Goal: Task Accomplishment & Management: Manage account settings

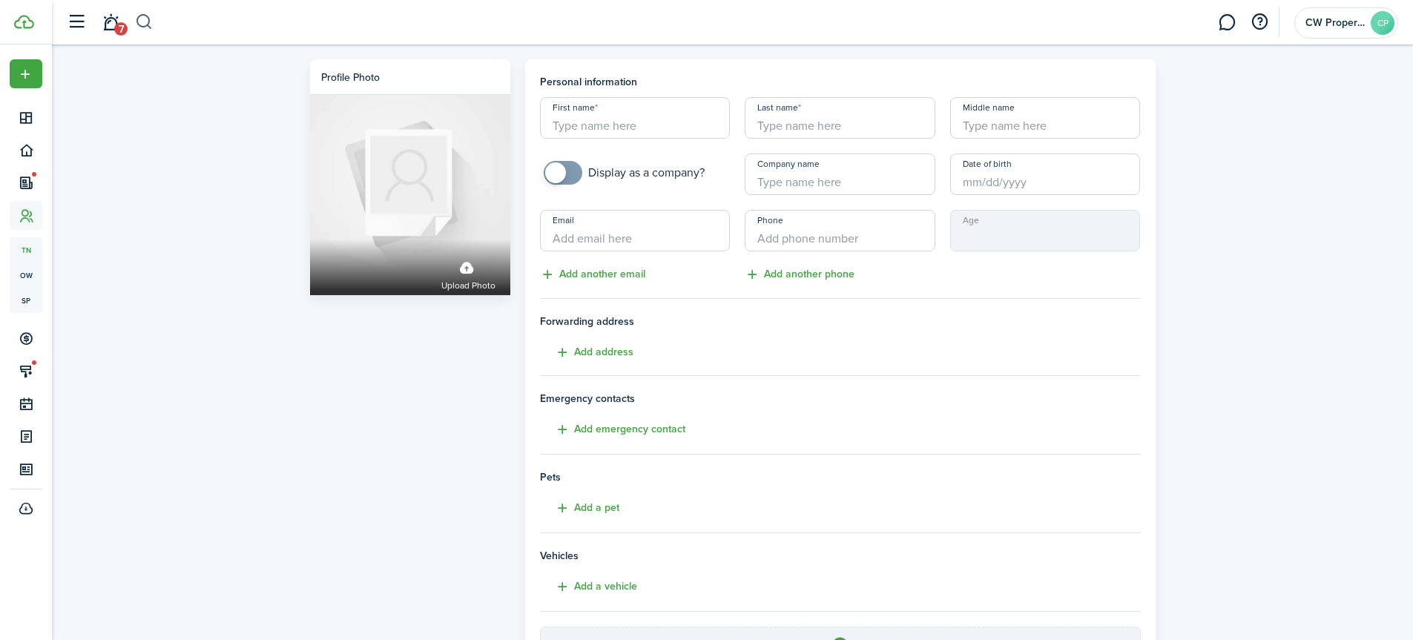
click at [146, 20] on button "button" at bounding box center [144, 22] width 19 height 25
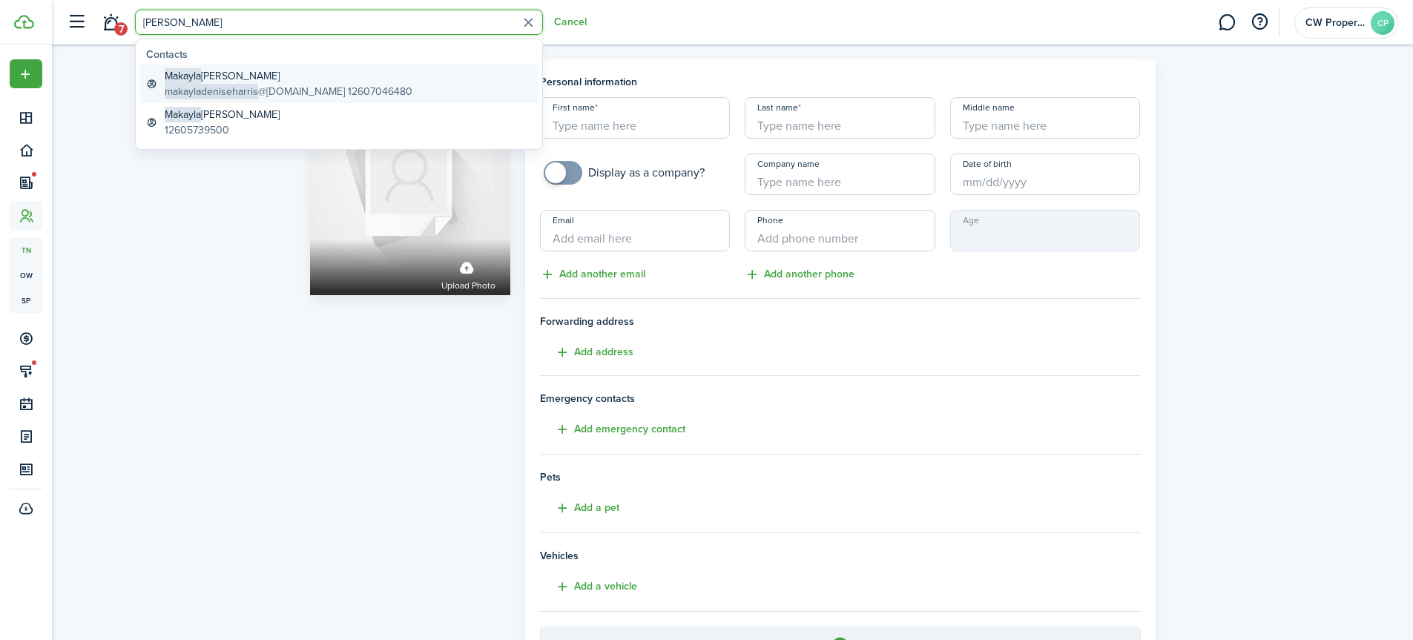
type input "[PERSON_NAME]"
click at [225, 81] on global-search-item-title "[PERSON_NAME] [PERSON_NAME]" at bounding box center [289, 76] width 248 height 16
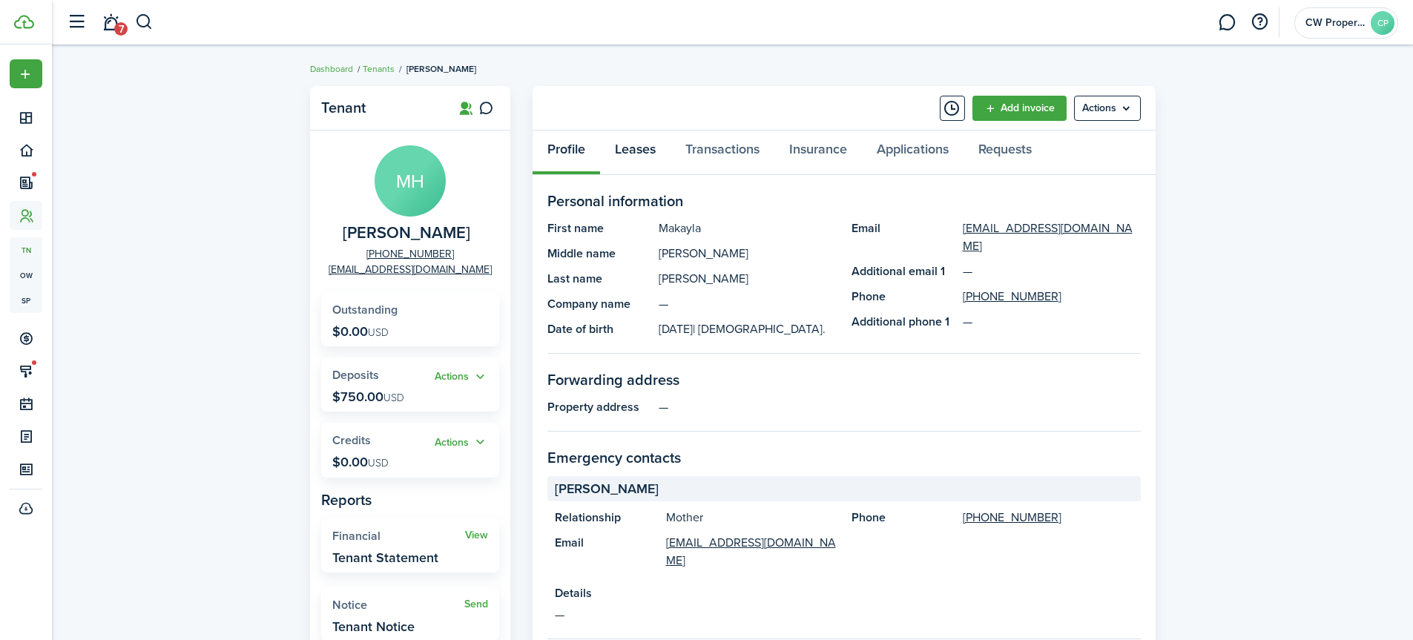
click at [647, 149] on link "Leases" at bounding box center [635, 153] width 70 height 45
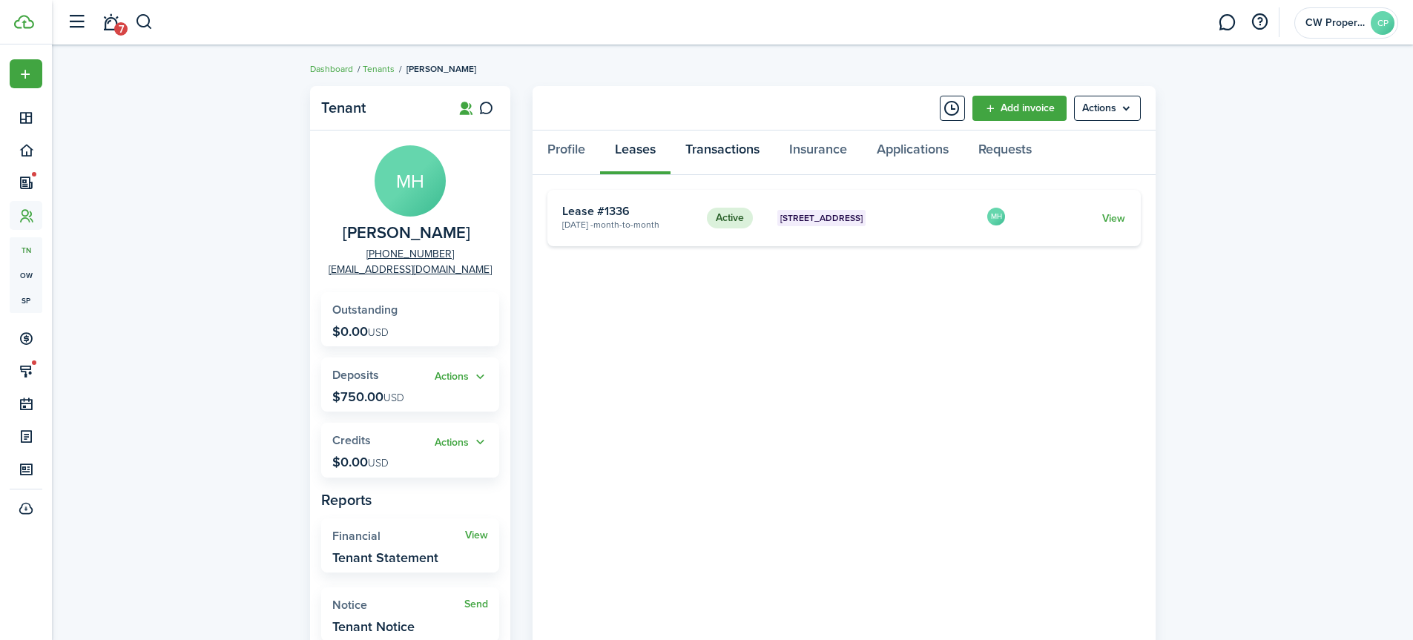
click at [744, 148] on link "Transactions" at bounding box center [722, 153] width 104 height 45
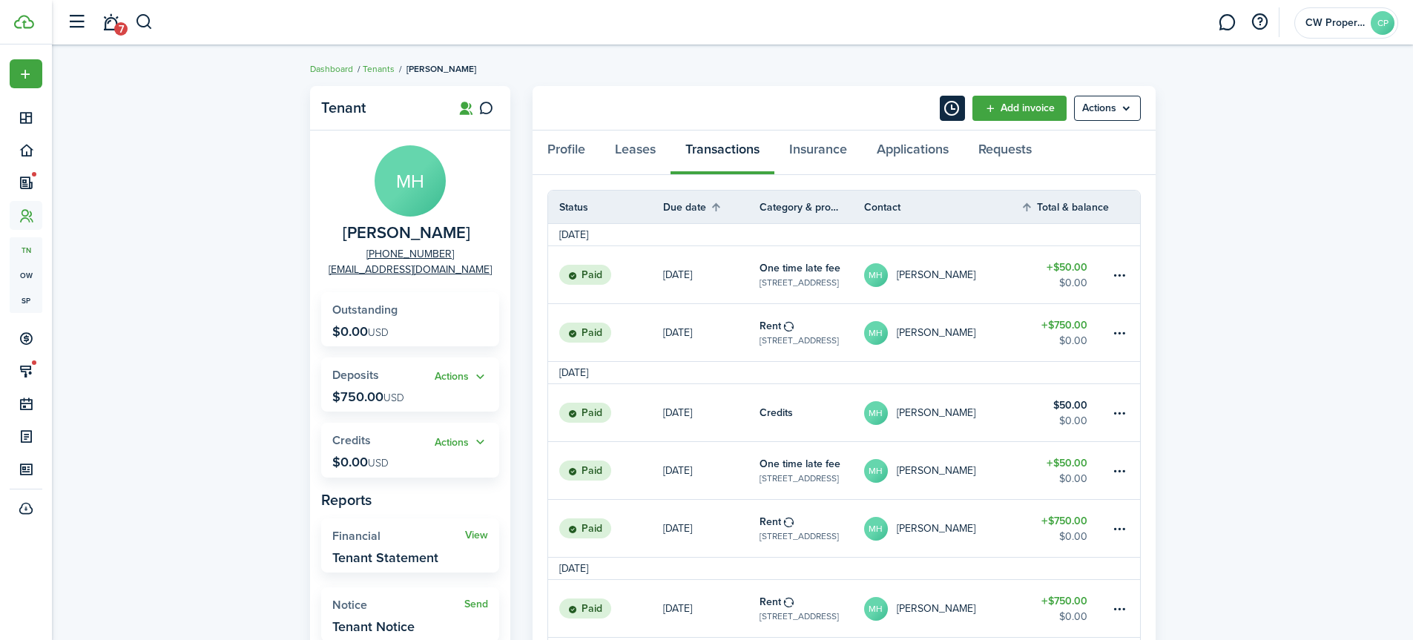
click at [951, 104] on button "Timeline" at bounding box center [952, 108] width 25 height 25
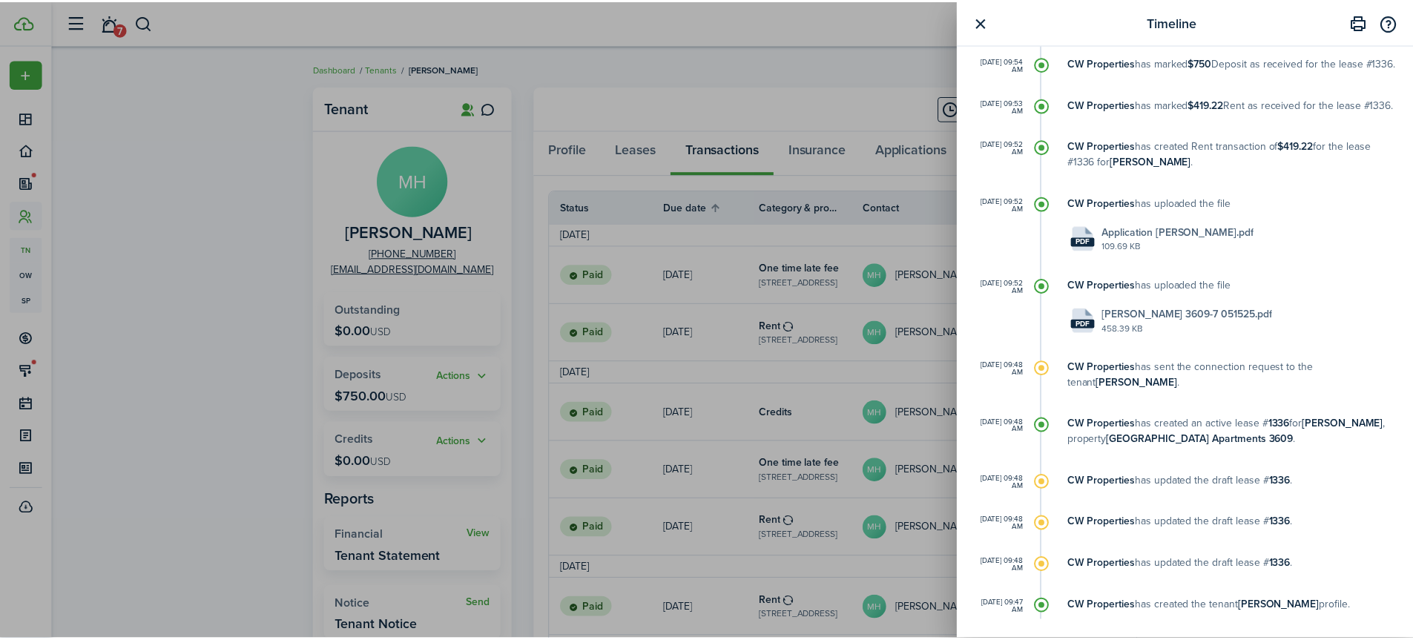
scroll to position [3326, 0]
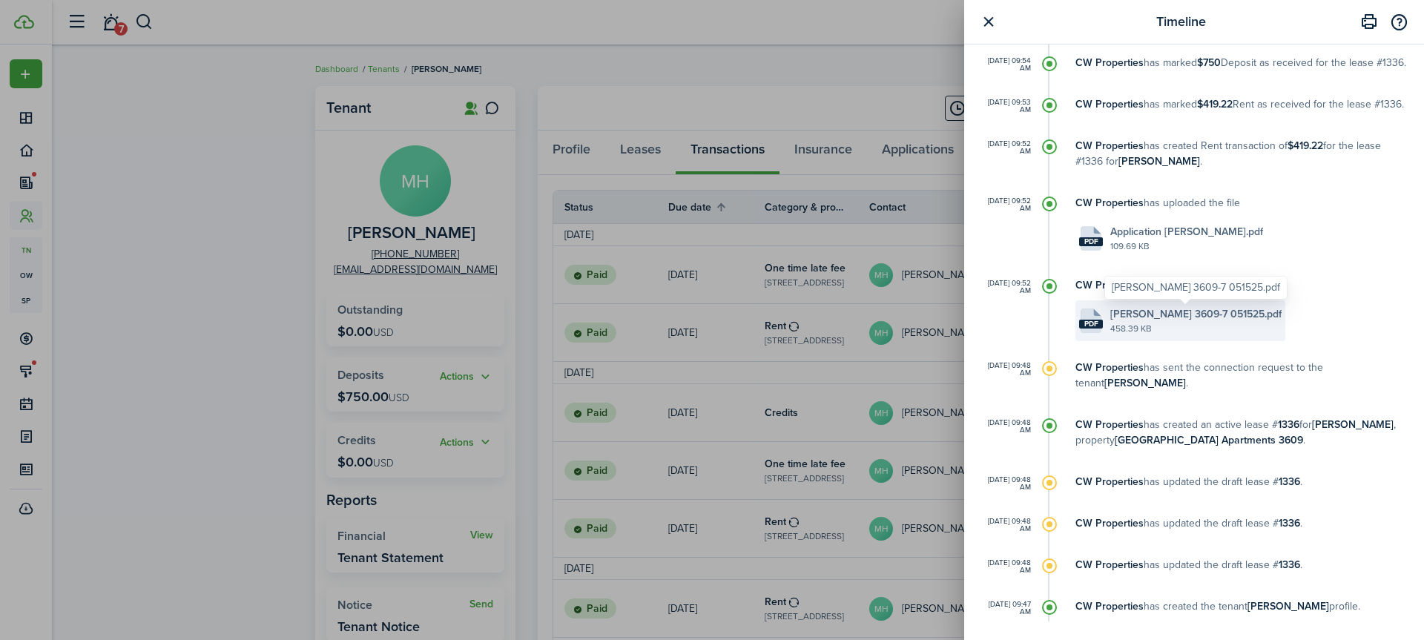
click at [1243, 314] on span "[PERSON_NAME] 3609-7 051525.pdf" at bounding box center [1195, 314] width 171 height 16
click at [987, 24] on button "button" at bounding box center [988, 22] width 19 height 19
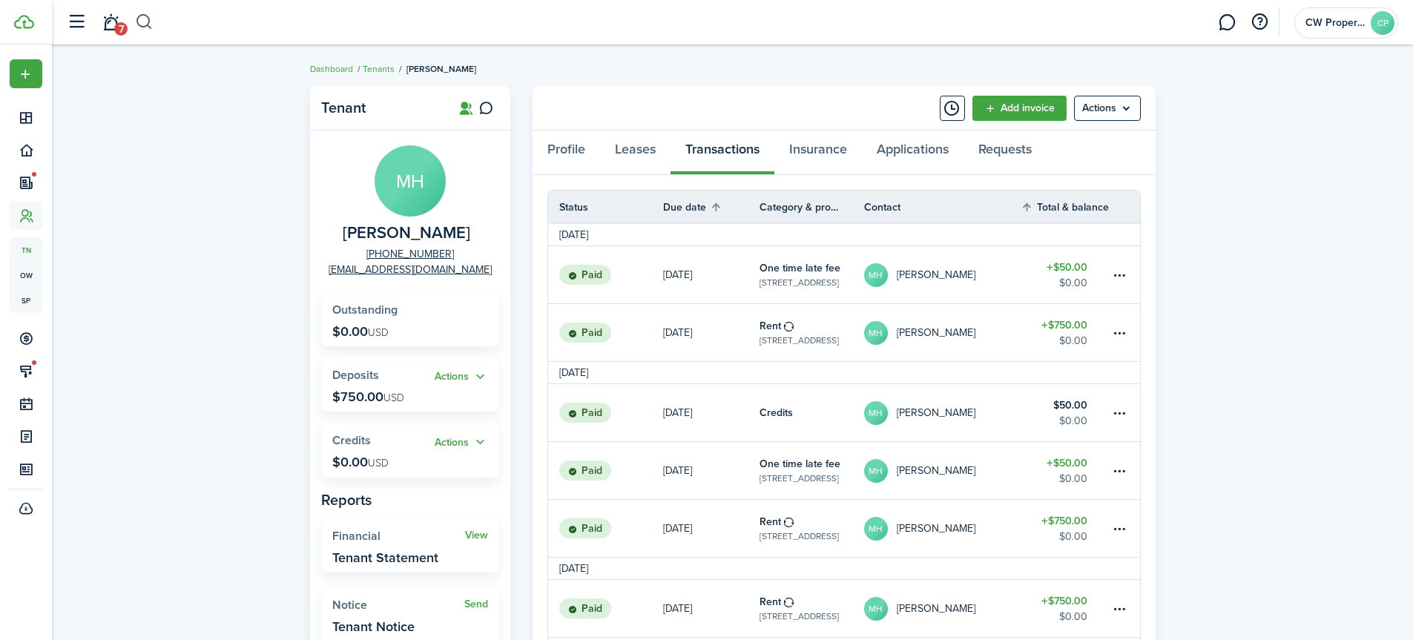
click at [144, 17] on button "button" at bounding box center [144, 22] width 19 height 25
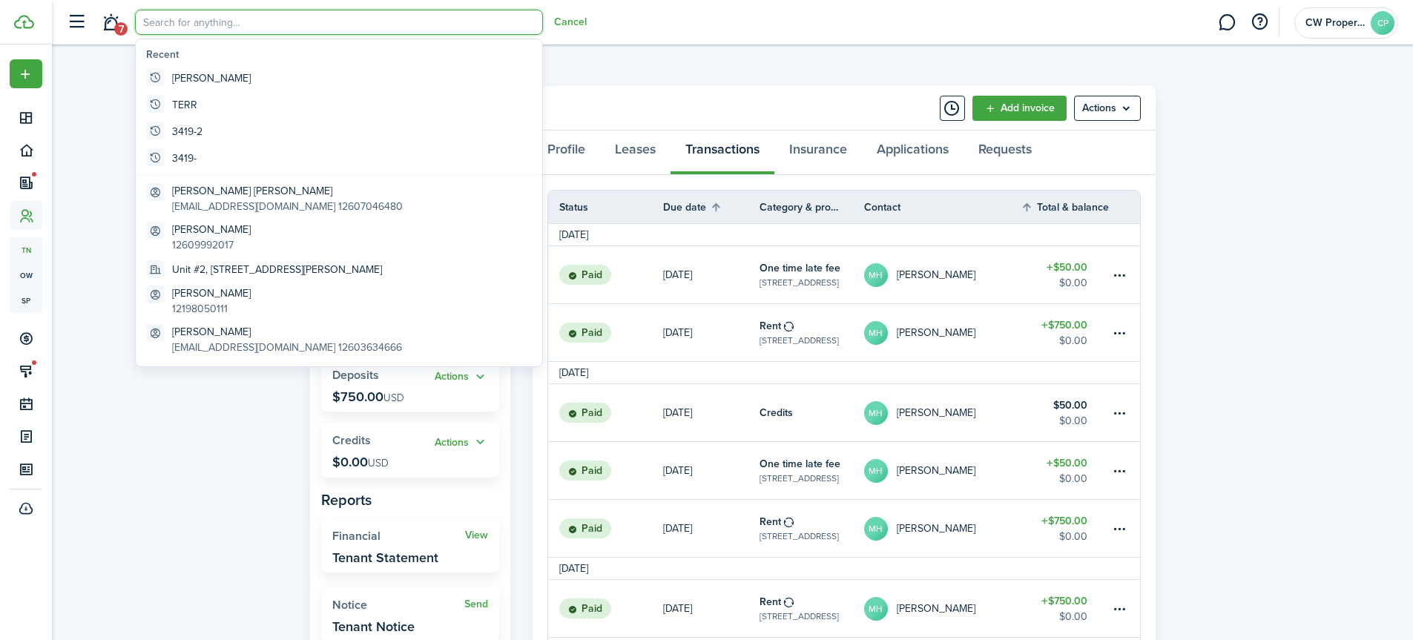
click at [202, 481] on div "Tenant MH [PERSON_NAME] [PHONE_NUMBER] [EMAIL_ADDRESS][DOMAIN_NAME] Outstanding…" at bounding box center [732, 494] width 1361 height 831
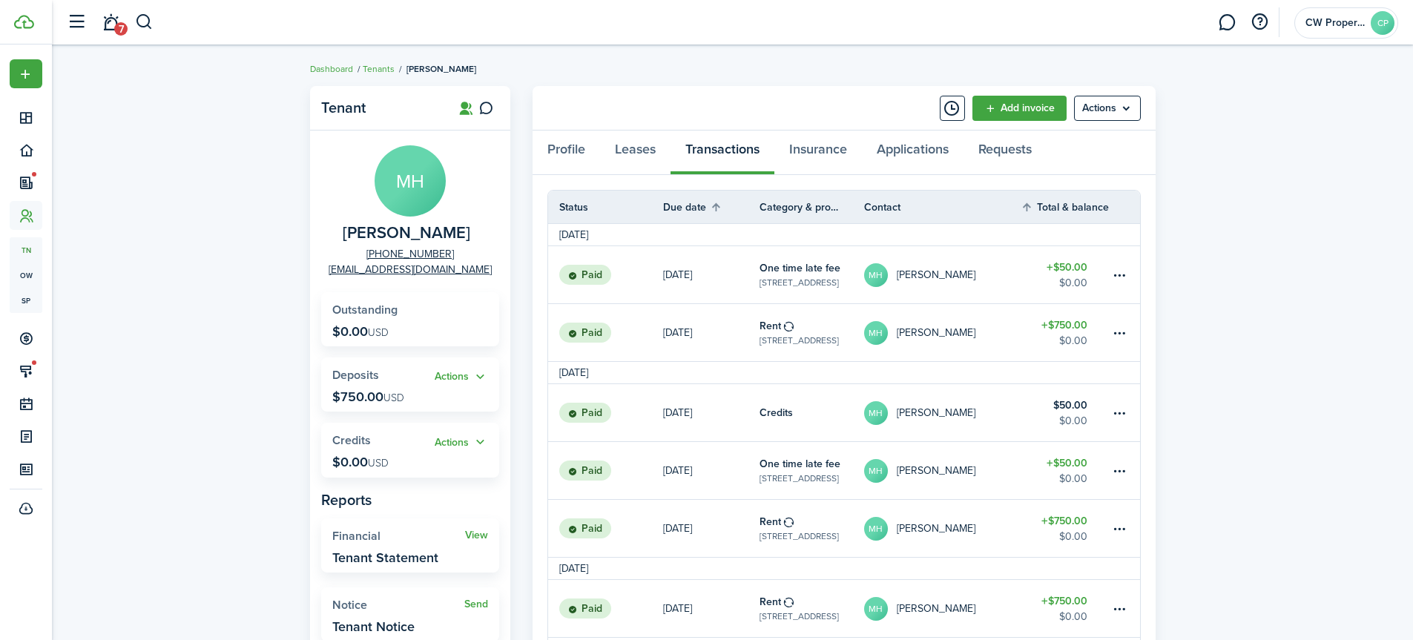
click at [211, 166] on div "Tenant MH [PERSON_NAME] [PHONE_NUMBER] [EMAIL_ADDRESS][DOMAIN_NAME] Outstanding…" at bounding box center [732, 494] width 1361 height 831
click at [148, 19] on button "button" at bounding box center [144, 22] width 19 height 25
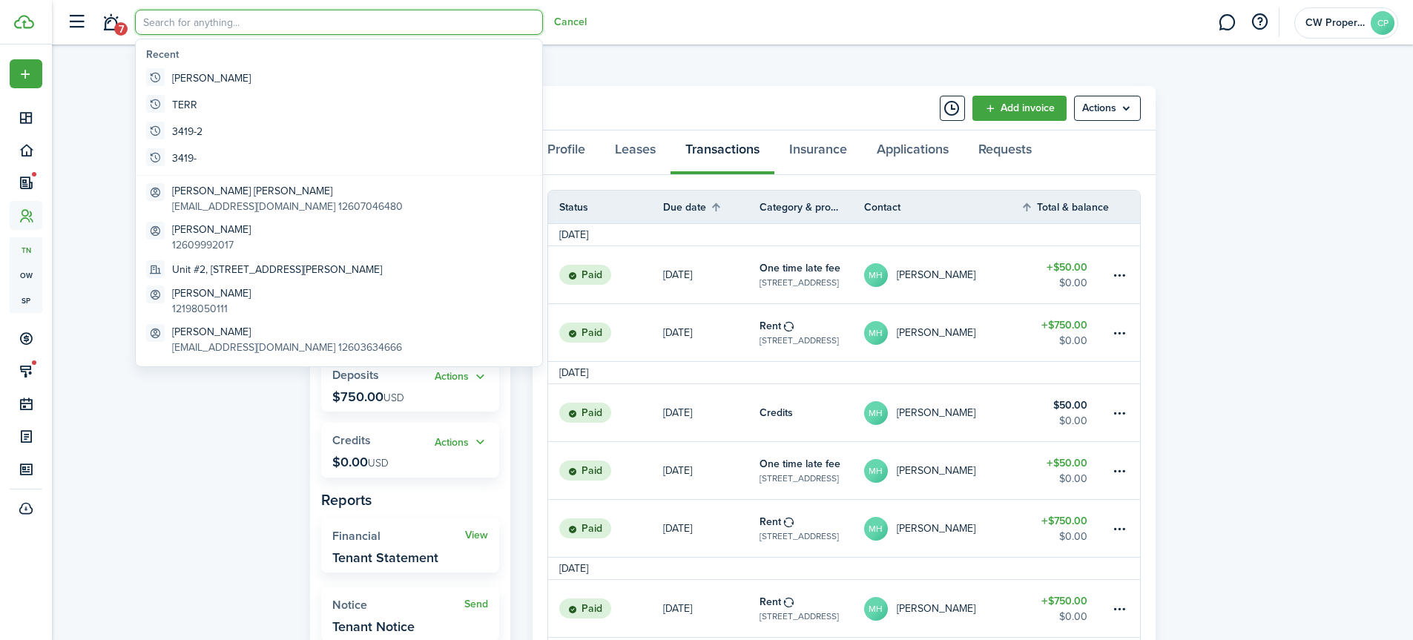
click at [218, 22] on input "search" at bounding box center [339, 22] width 408 height 25
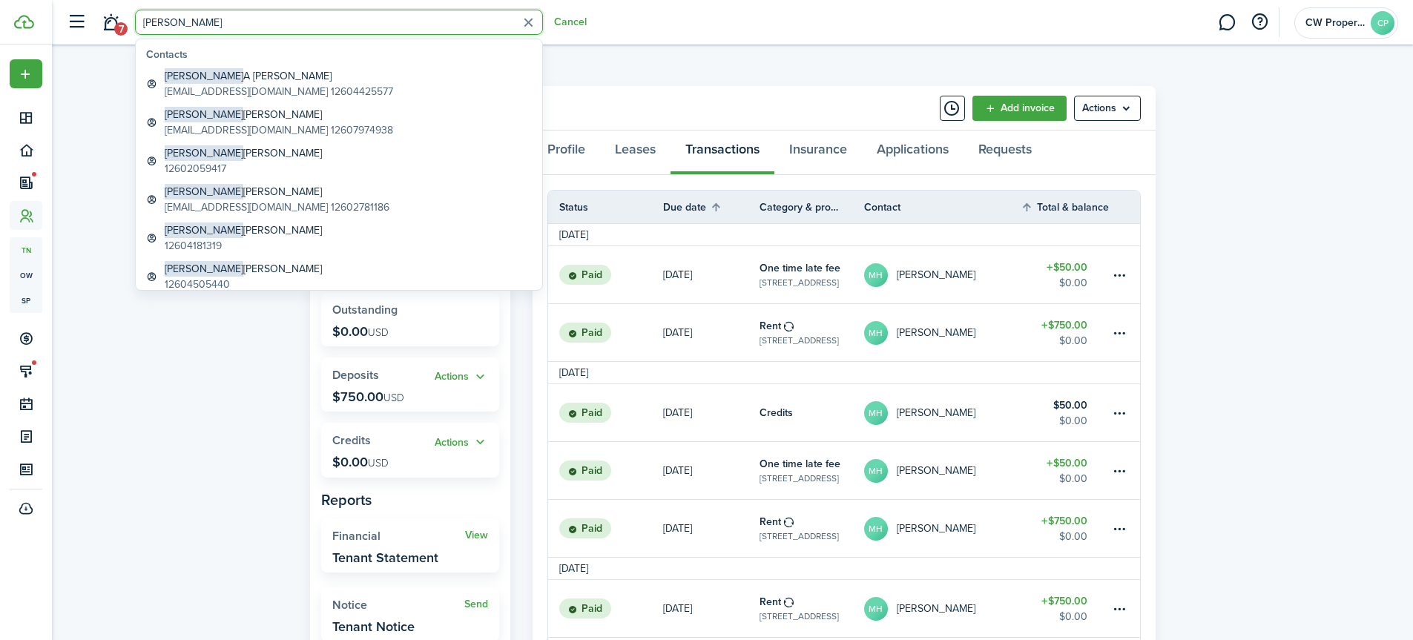
drag, startPoint x: 182, startPoint y: 24, endPoint x: 139, endPoint y: 24, distance: 43.0
click at [139, 24] on input "[PERSON_NAME]" at bounding box center [339, 22] width 408 height 25
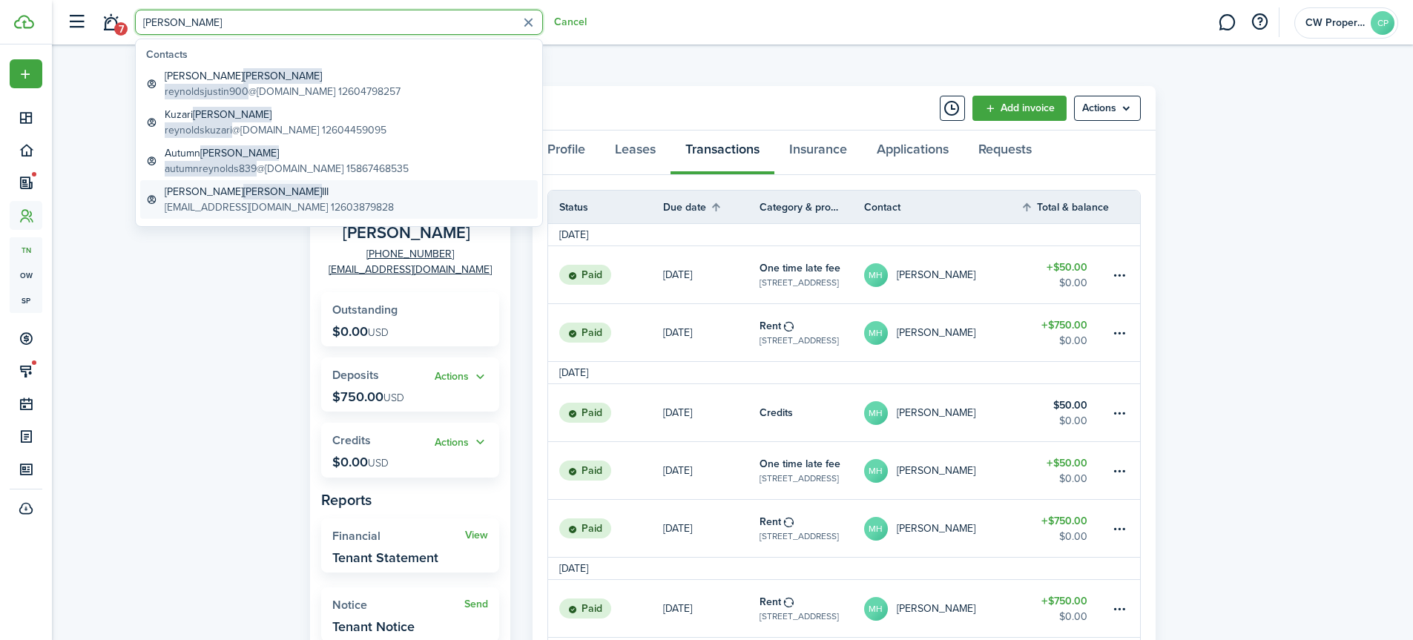
type input "[PERSON_NAME]"
click at [301, 196] on global-search-item-title "[PERSON_NAME] III" at bounding box center [279, 192] width 229 height 16
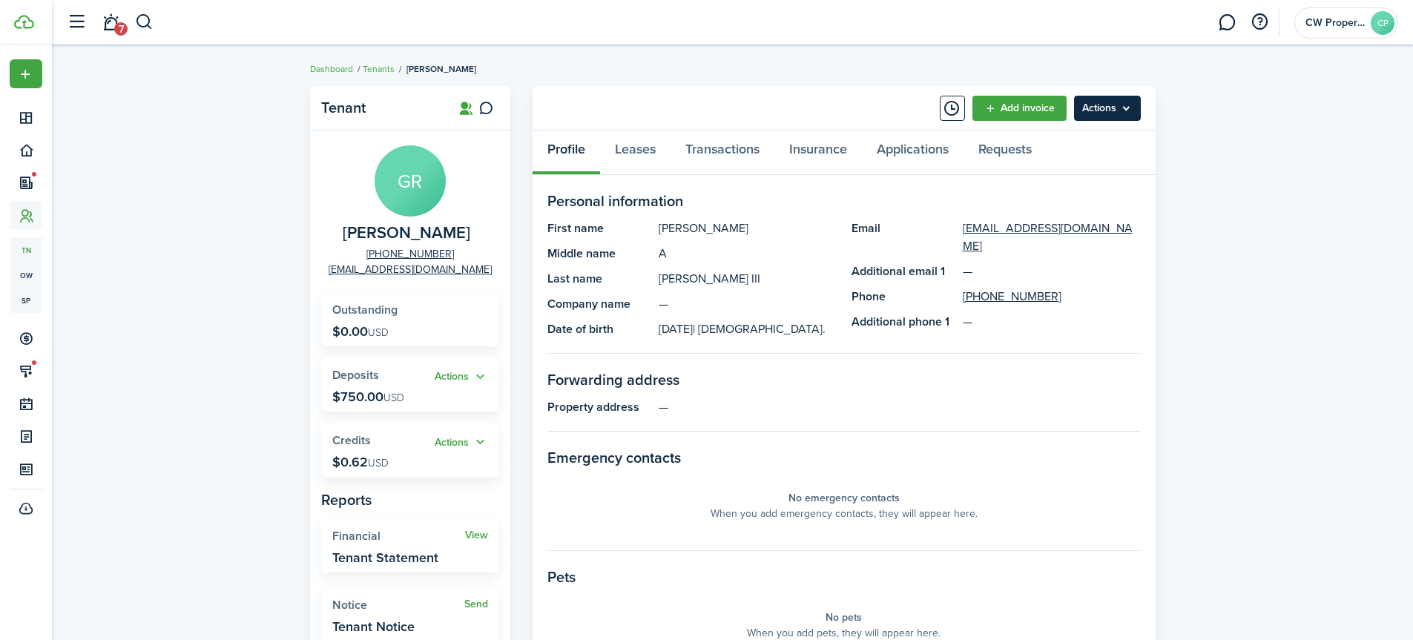
click at [1112, 108] on menu-btn "Actions" at bounding box center [1107, 108] width 67 height 25
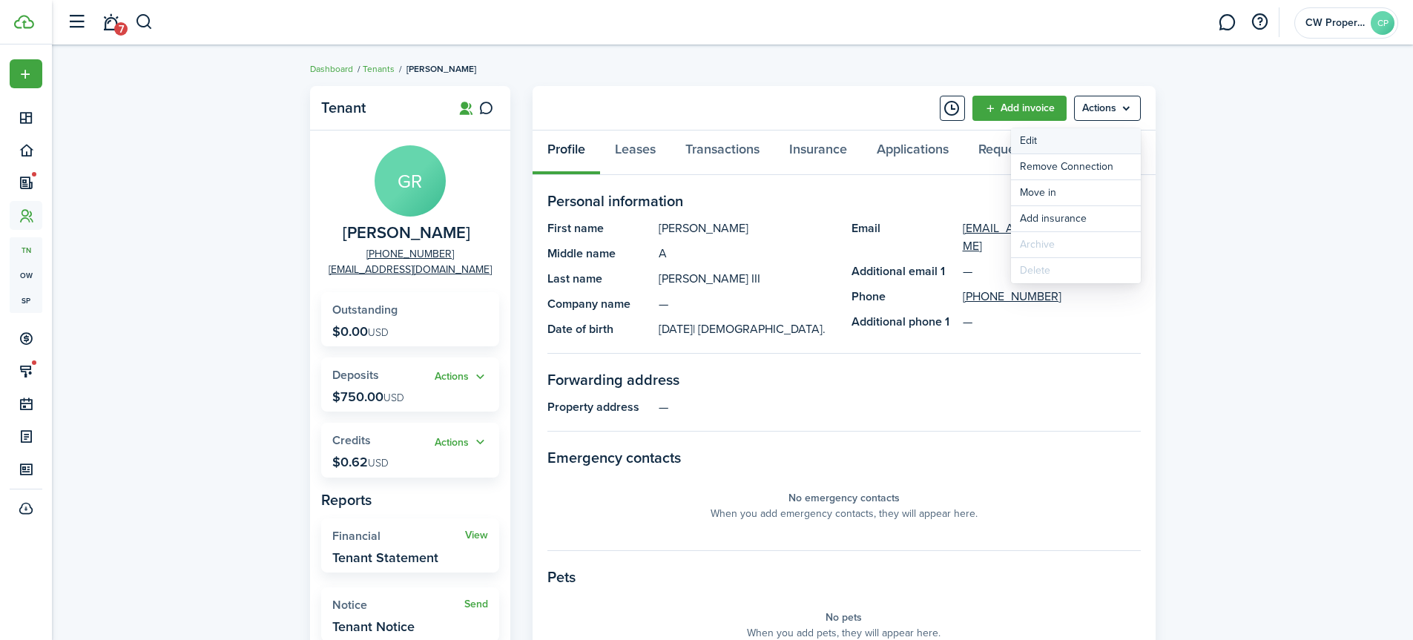
click at [1105, 139] on link "Edit" at bounding box center [1076, 140] width 130 height 25
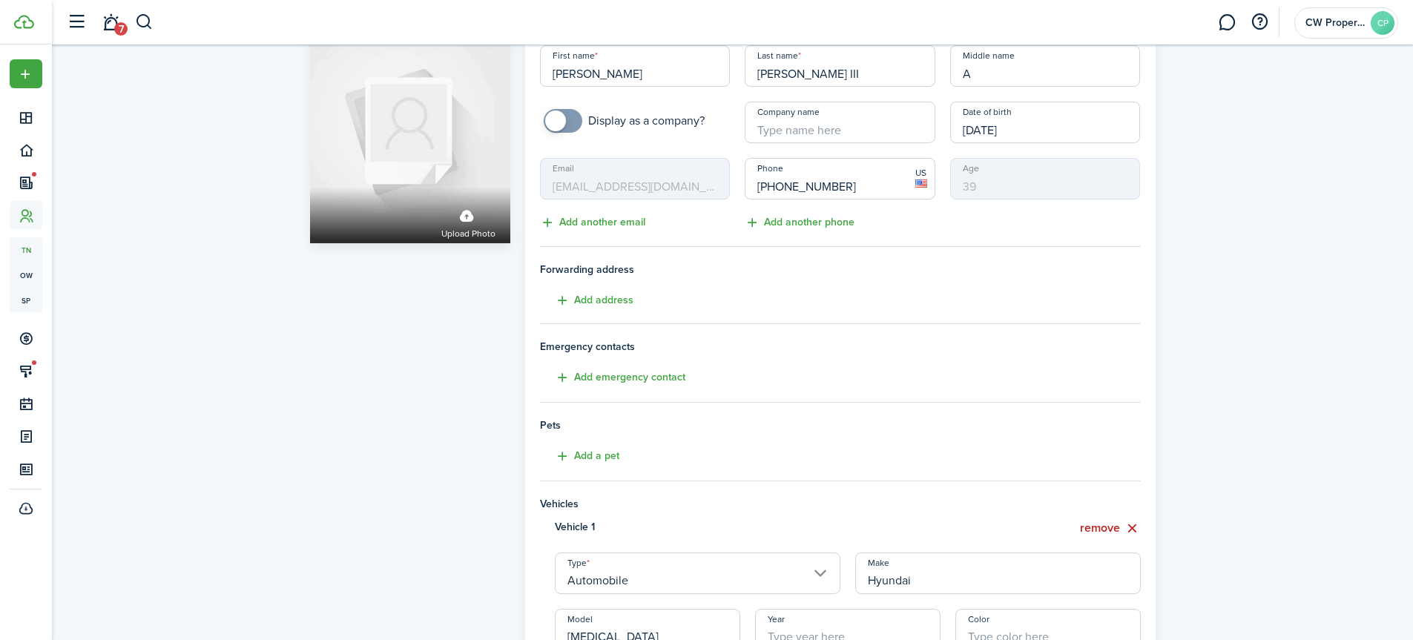
scroll to position [48, 0]
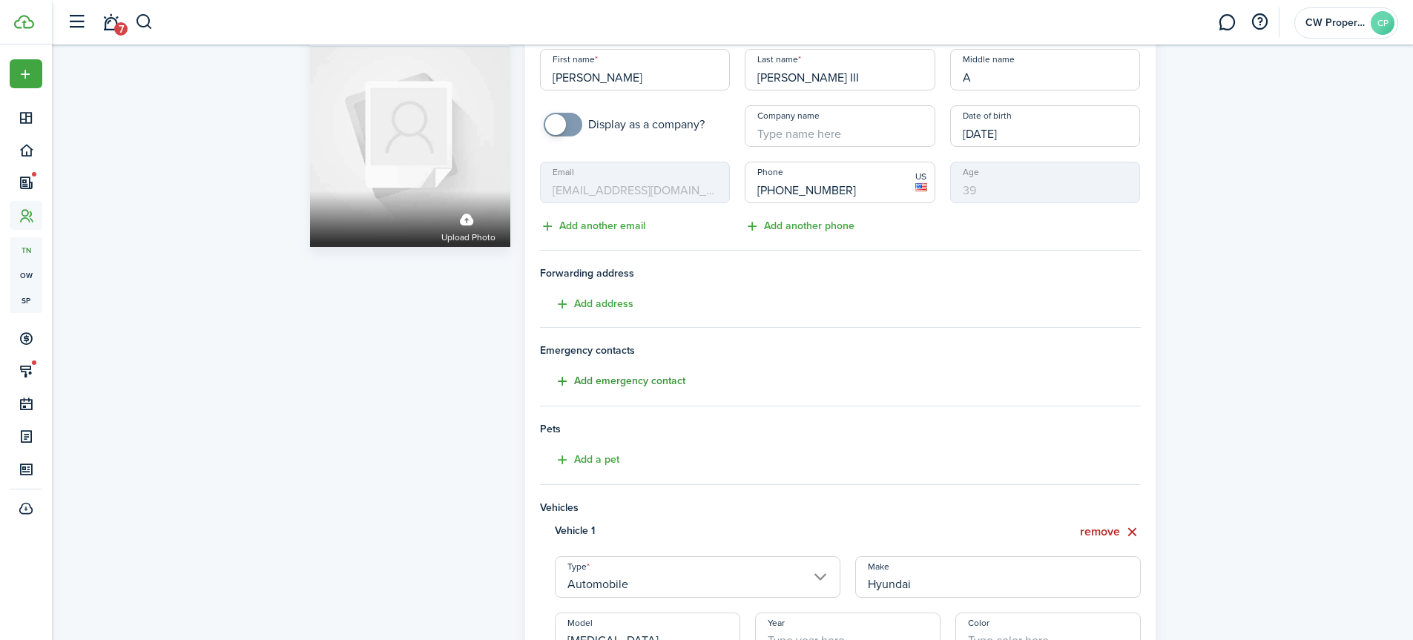
click at [642, 380] on button "Add emergency contact" at bounding box center [612, 381] width 145 height 17
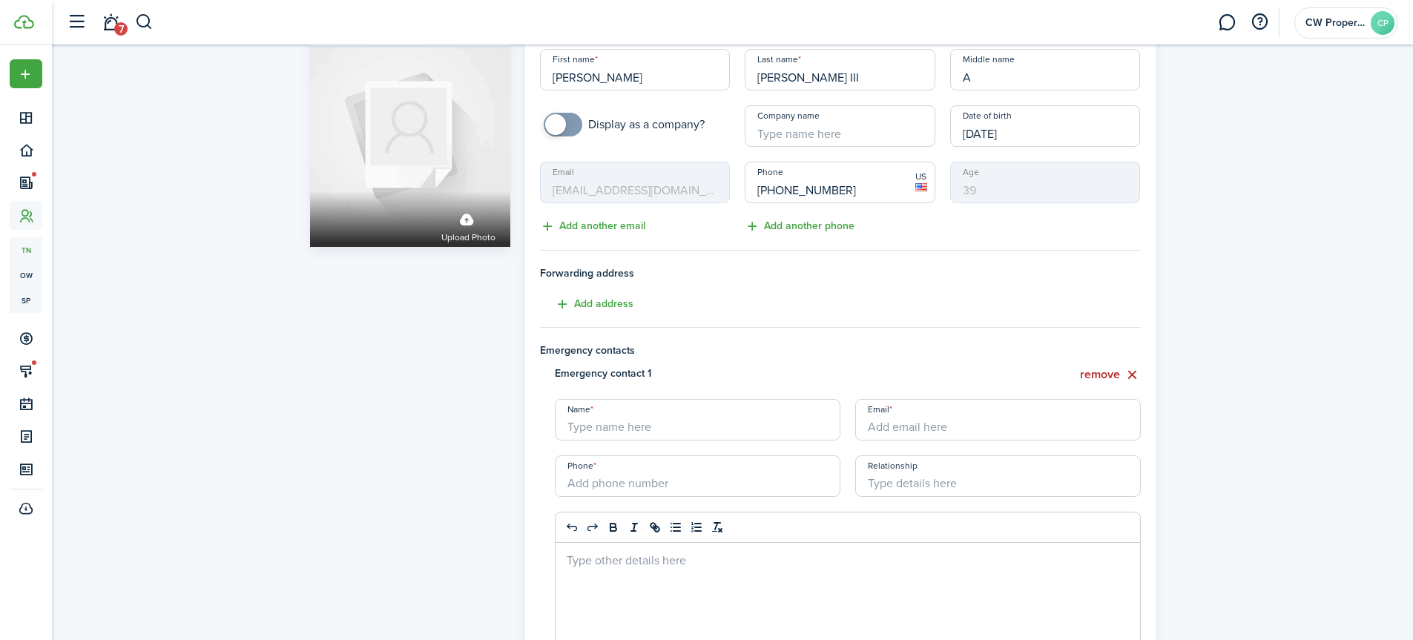
click at [642, 427] on input "Name" at bounding box center [698, 420] width 286 height 42
click at [655, 424] on input "[PERSON_NAME]'e [PERSON_NAME]" at bounding box center [698, 420] width 286 height 42
click at [614, 427] on input "[PERSON_NAME]'e [PERSON_NAME]" at bounding box center [698, 420] width 286 height 42
type input "[PERSON_NAME]'e [PERSON_NAME]"
click at [664, 477] on input "+1" at bounding box center [698, 476] width 286 height 42
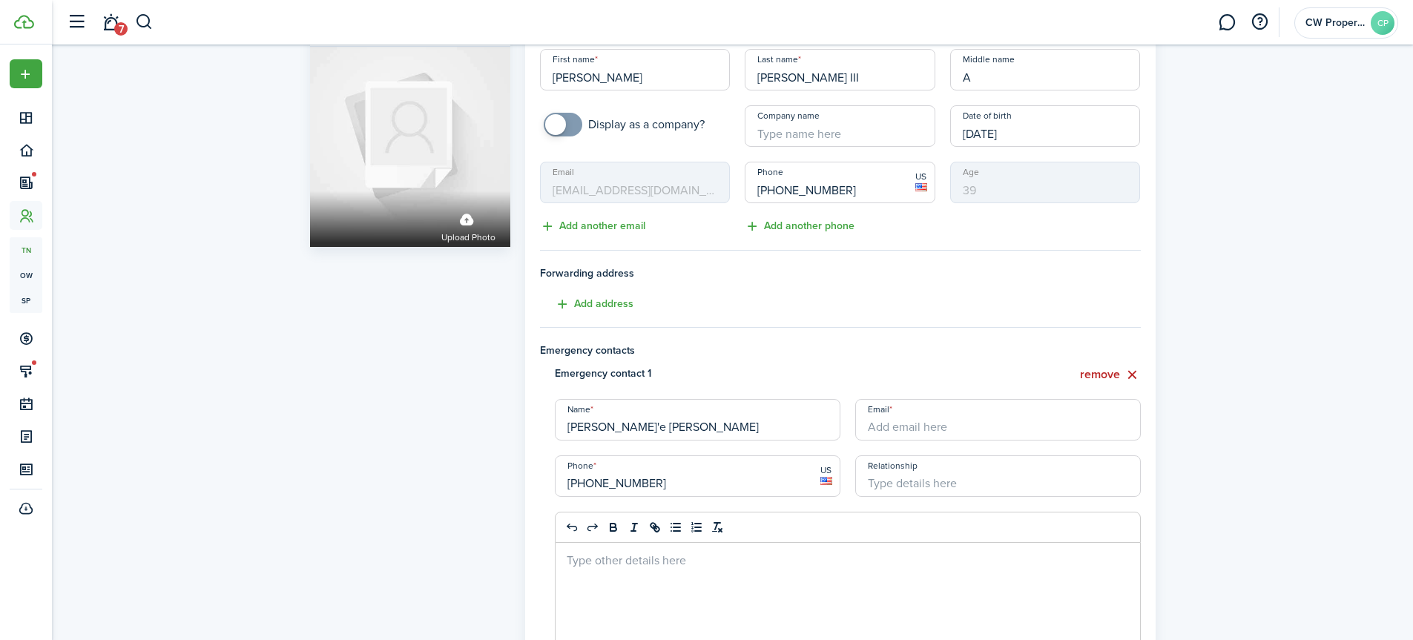
type input "[PHONE_NUMBER]"
click at [983, 430] on input "Email" at bounding box center [998, 420] width 286 height 42
type input "[EMAIL_ADDRESS][DOMAIN_NAME]"
click at [710, 578] on div at bounding box center [848, 598] width 584 height 111
click at [602, 570] on div at bounding box center [848, 598] width 584 height 111
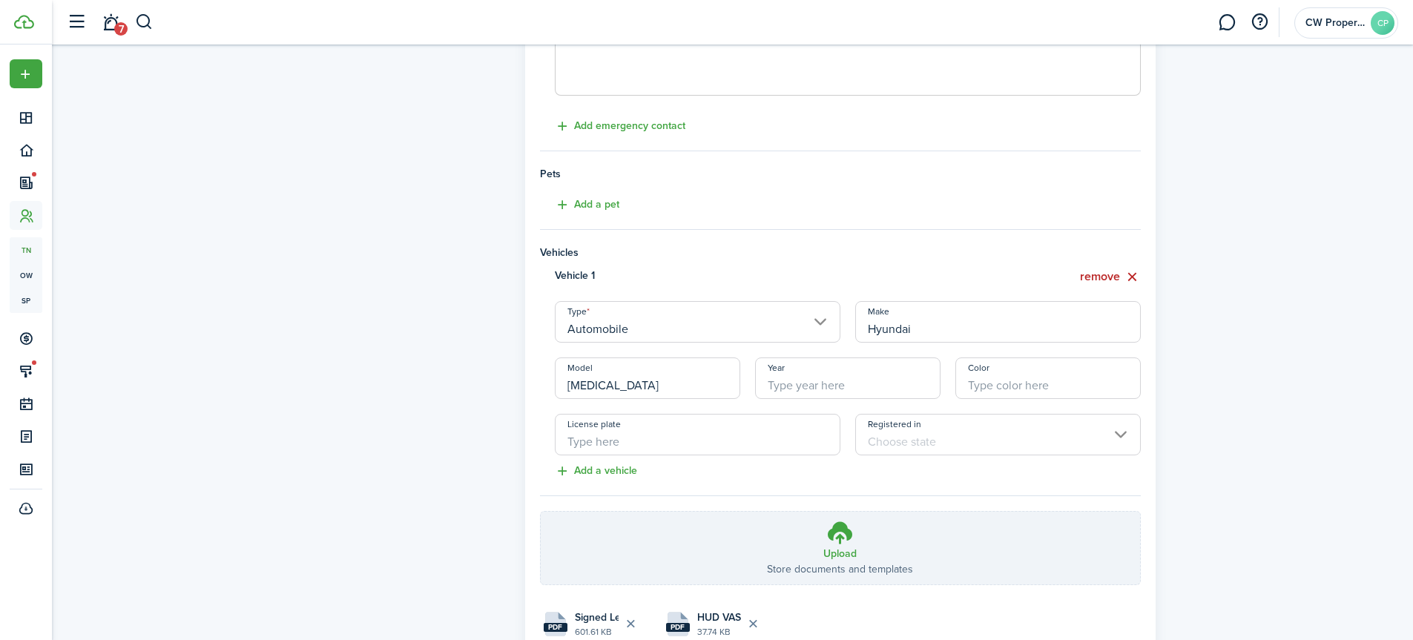
scroll to position [716, 0]
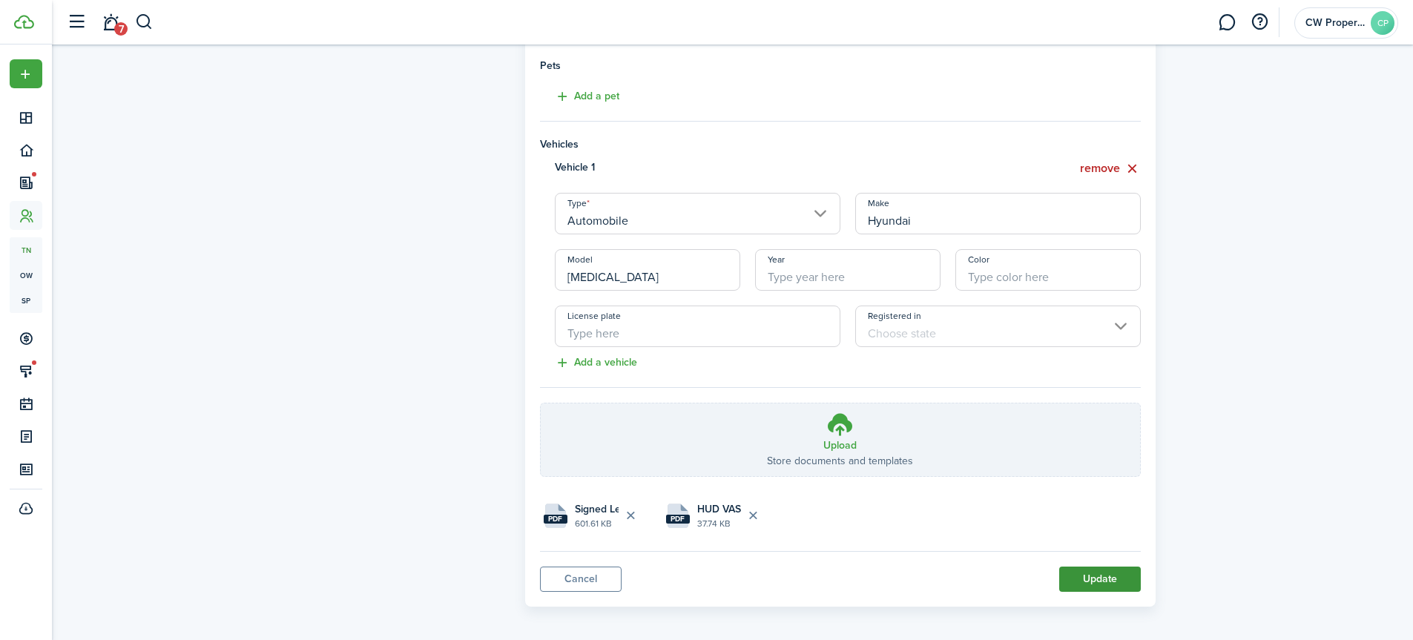
click at [1092, 575] on button "Update" at bounding box center [1100, 579] width 82 height 25
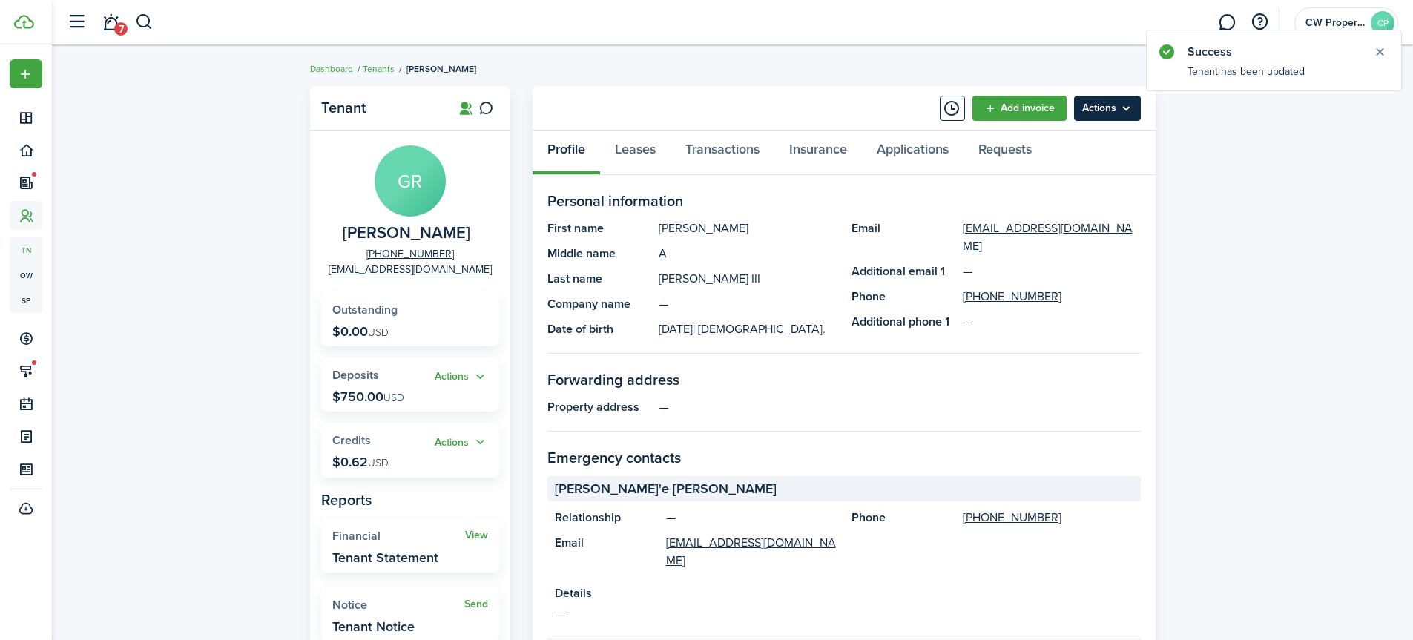
click at [1118, 112] on menu-btn "Actions" at bounding box center [1107, 108] width 67 height 25
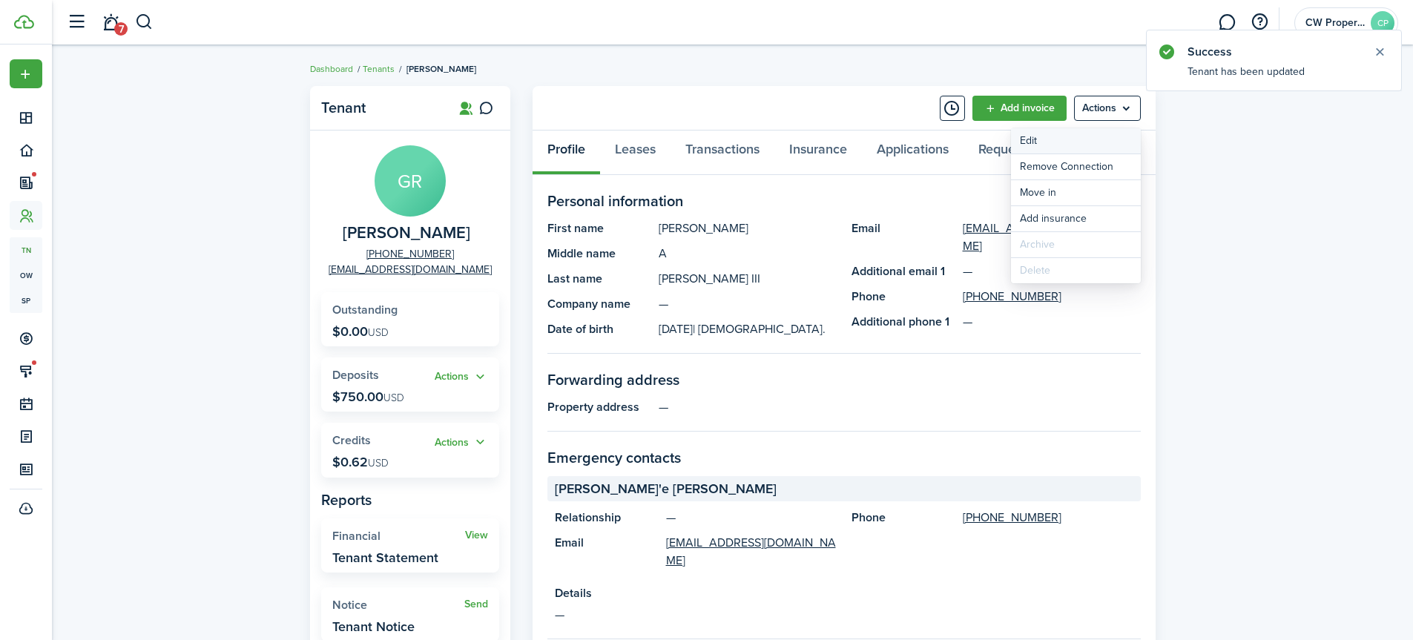
click at [1115, 142] on link "Edit" at bounding box center [1076, 140] width 130 height 25
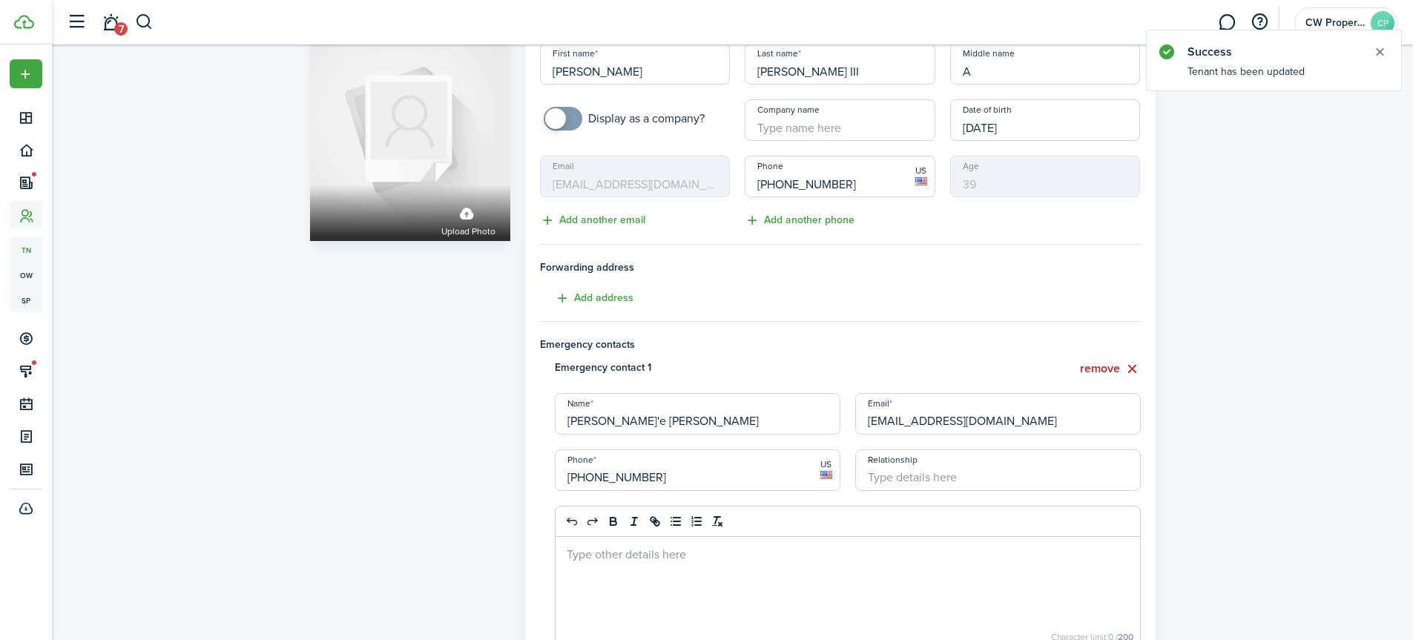
scroll to position [148, 0]
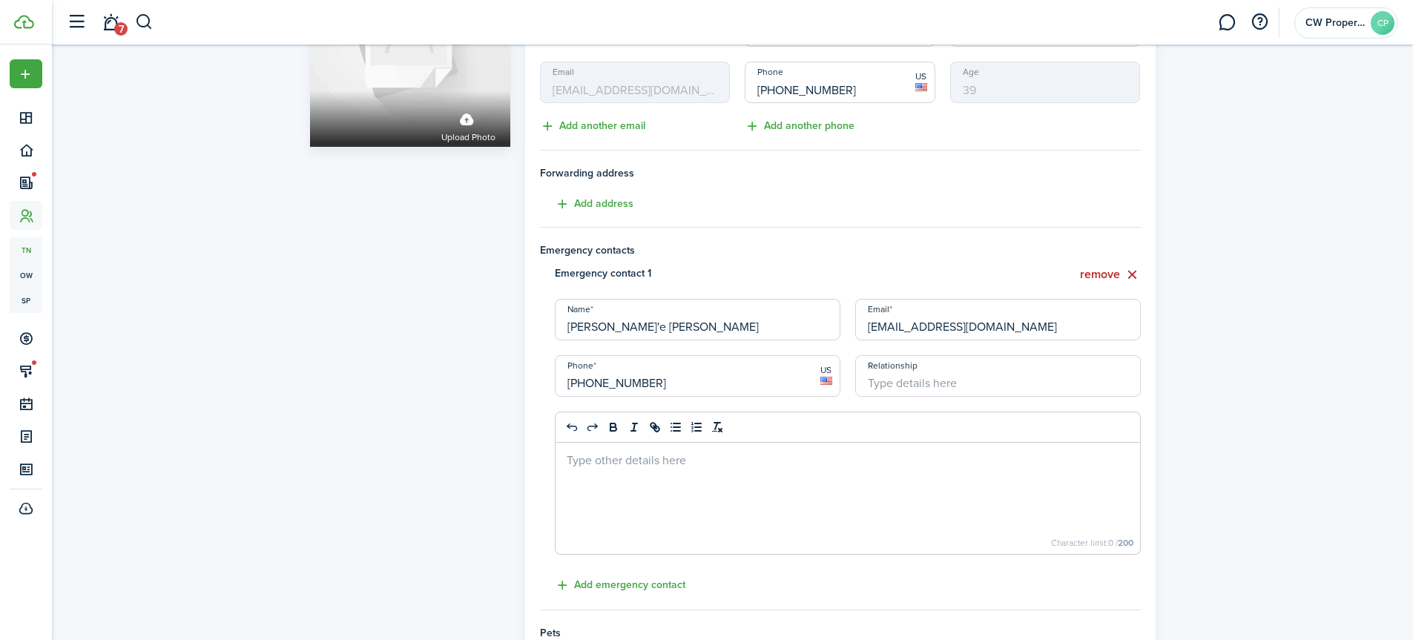
click at [1036, 382] on input "Relationship" at bounding box center [998, 376] width 286 height 42
click at [990, 389] on input "Relationship" at bounding box center [998, 376] width 286 height 42
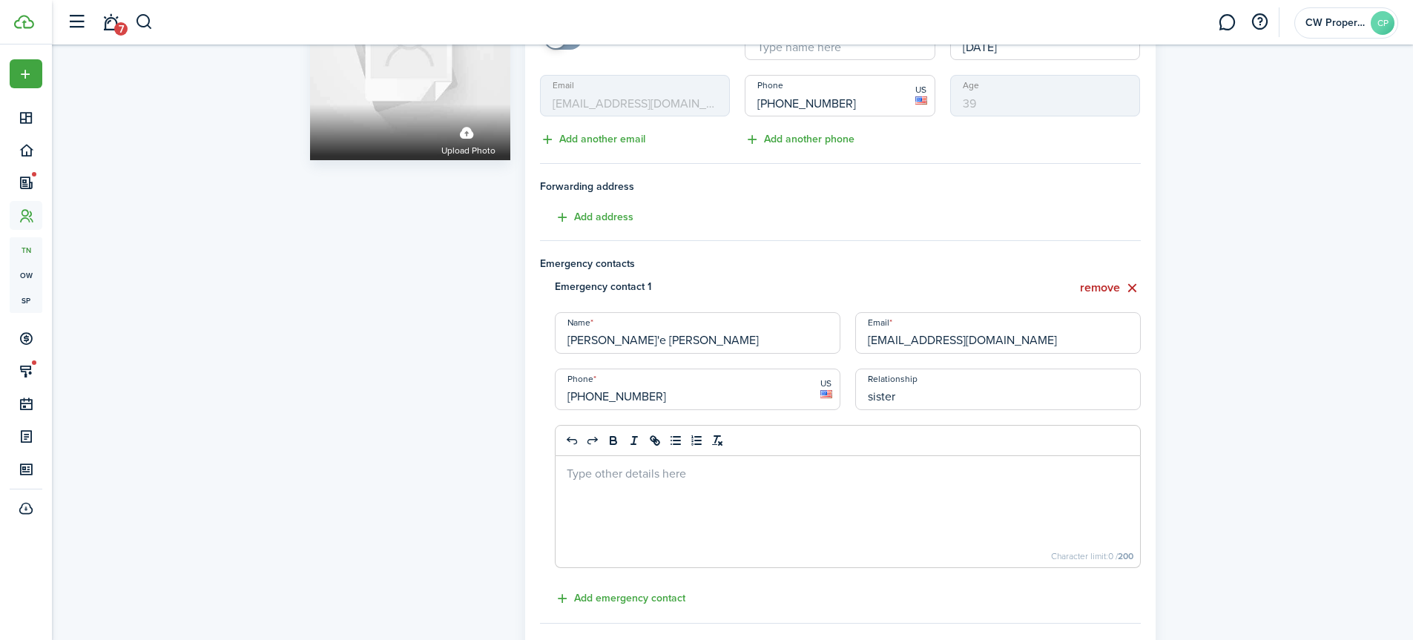
scroll to position [0, 0]
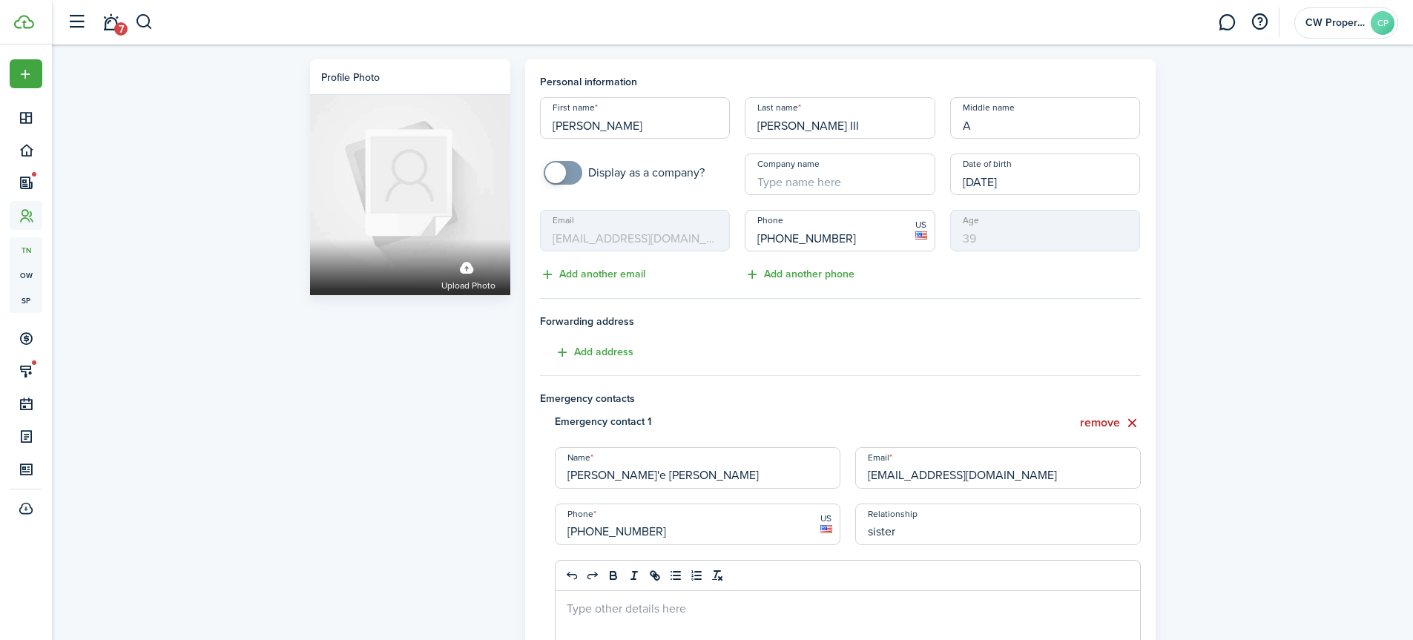
type input "sister"
click at [1057, 570] on div at bounding box center [848, 575] width 586 height 31
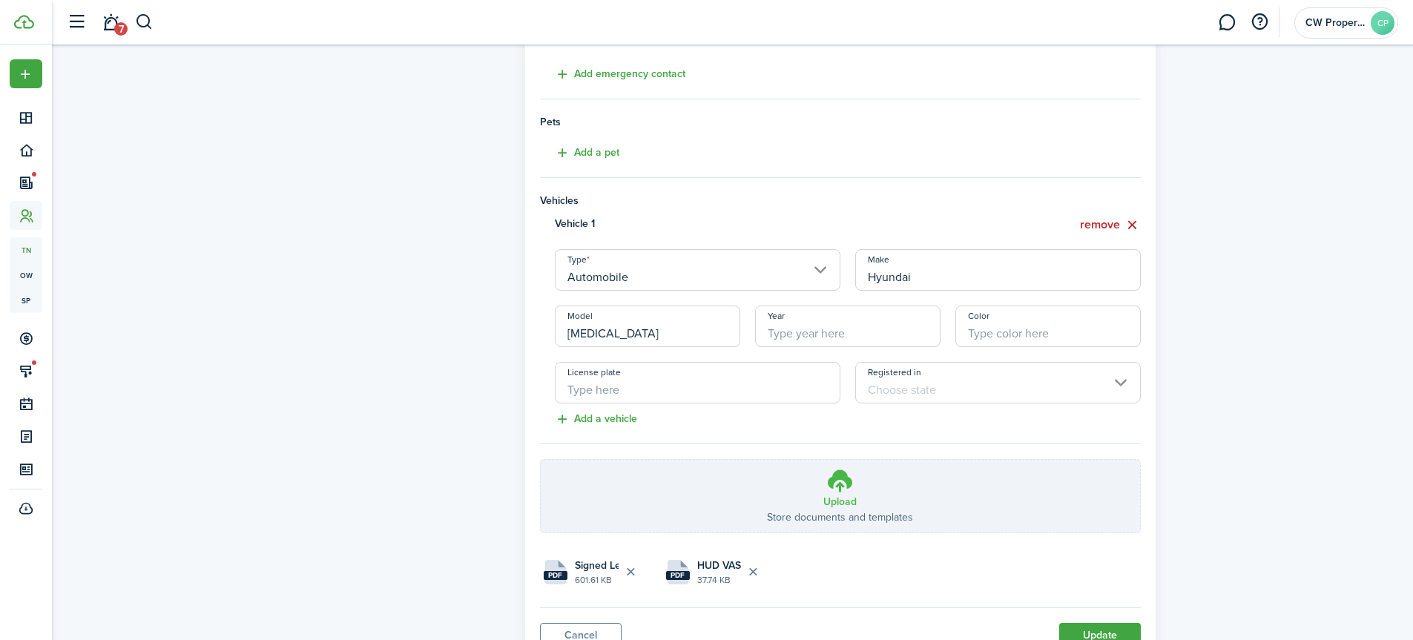
scroll to position [723, 0]
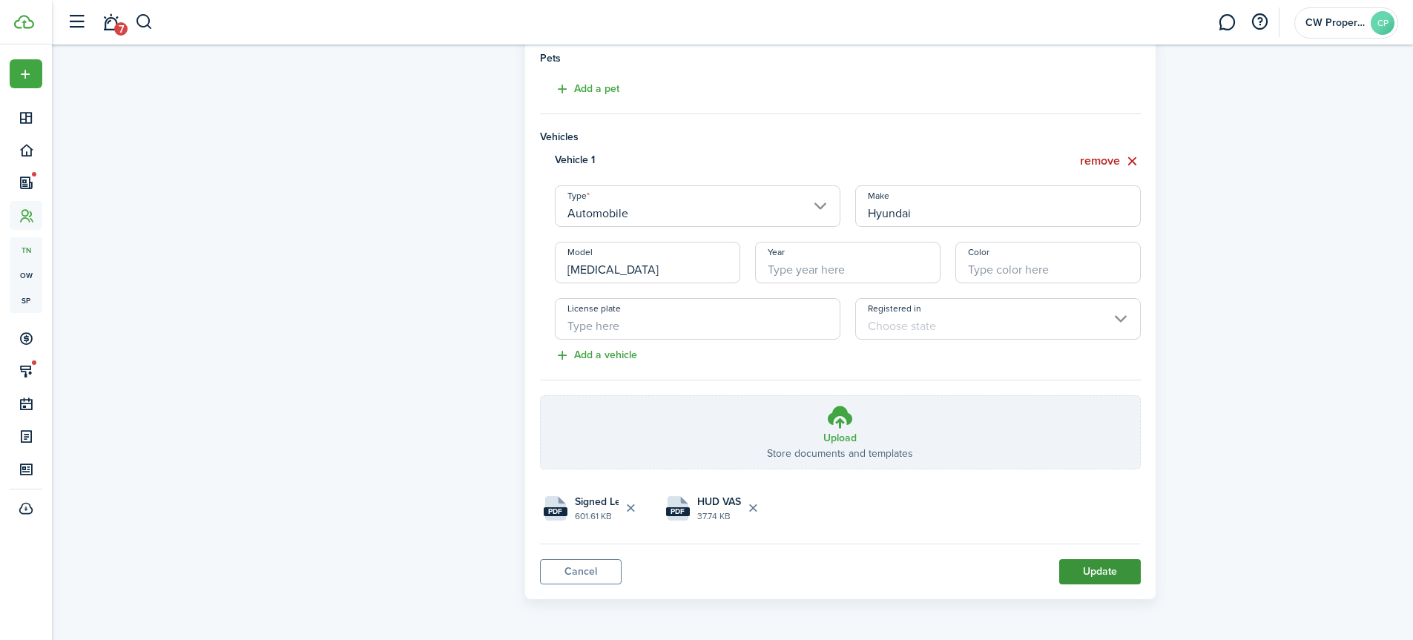
click at [1083, 573] on button "Update" at bounding box center [1100, 571] width 82 height 25
